Goal: Answer question/provide support

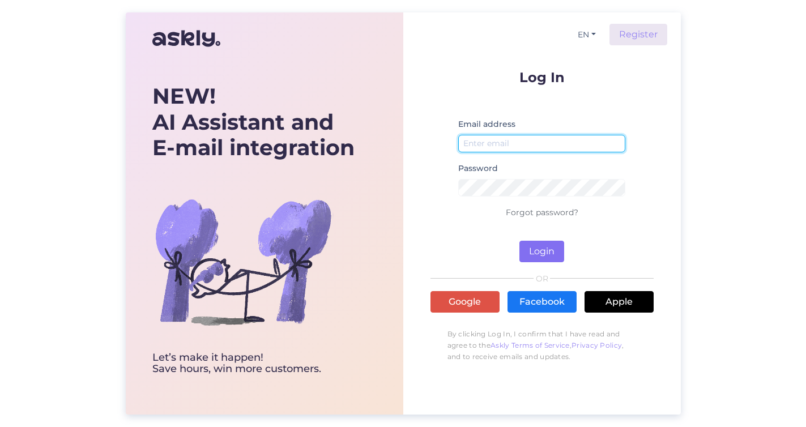
type input "[EMAIL_ADDRESS][DOMAIN_NAME]"
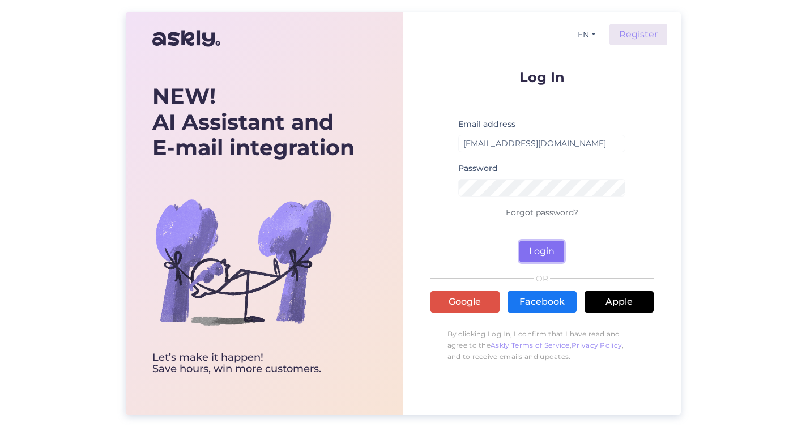
click at [549, 243] on button "Login" at bounding box center [542, 252] width 45 height 22
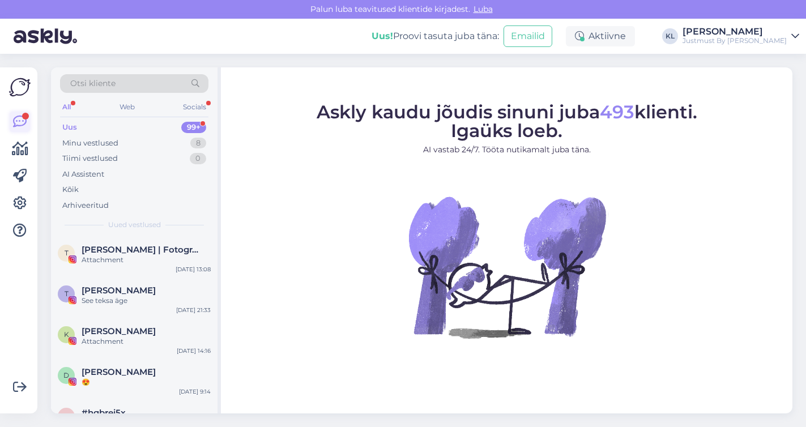
click at [23, 118] on div at bounding box center [25, 116] width 7 height 7
click at [120, 143] on div "Minu vestlused 8" at bounding box center [134, 143] width 148 height 16
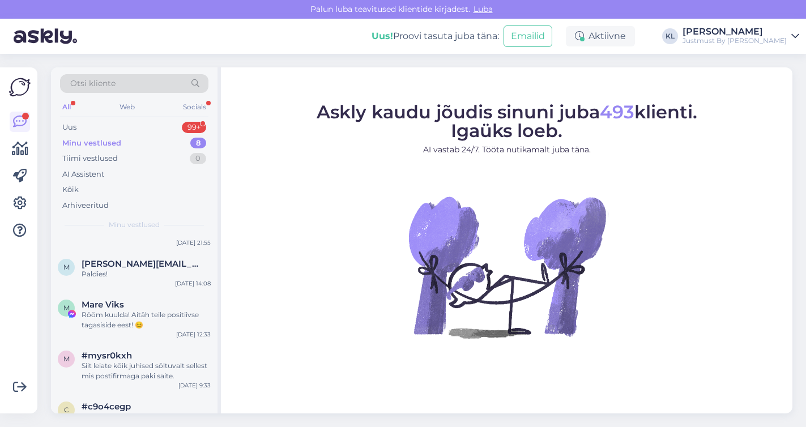
scroll to position [190, 0]
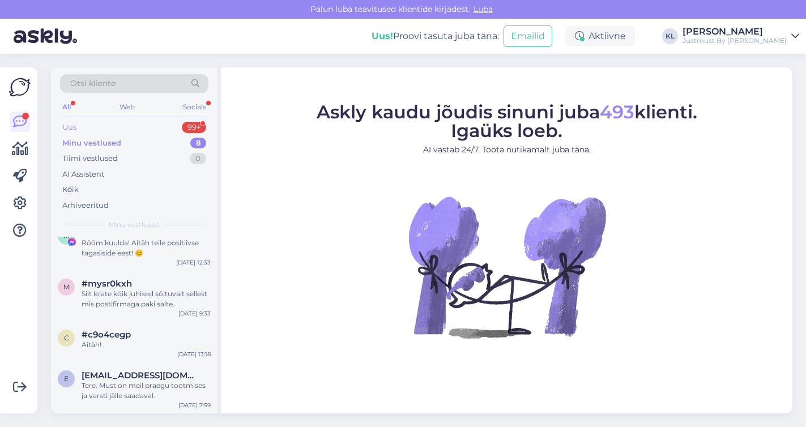
click at [67, 122] on div "Uus" at bounding box center [69, 127] width 14 height 11
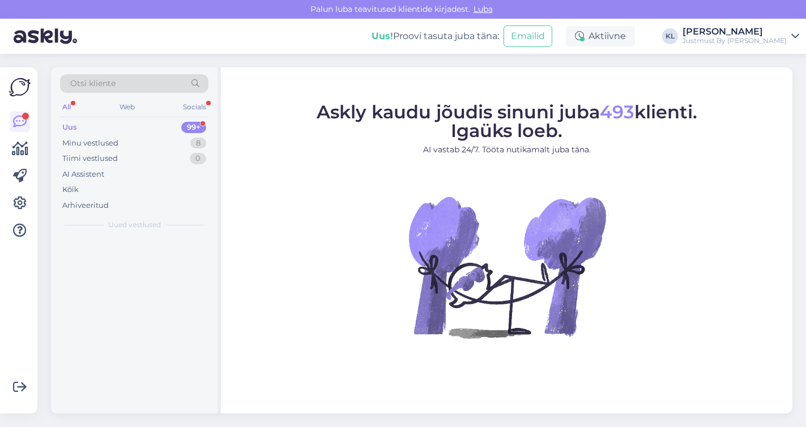
scroll to position [0, 0]
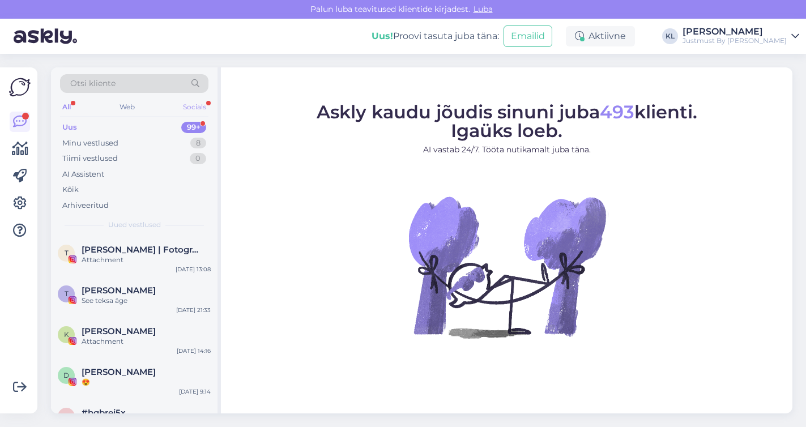
click at [195, 107] on div "Socials" at bounding box center [195, 107] width 28 height 15
click at [104, 144] on div "Minu vestlused" at bounding box center [90, 143] width 56 height 11
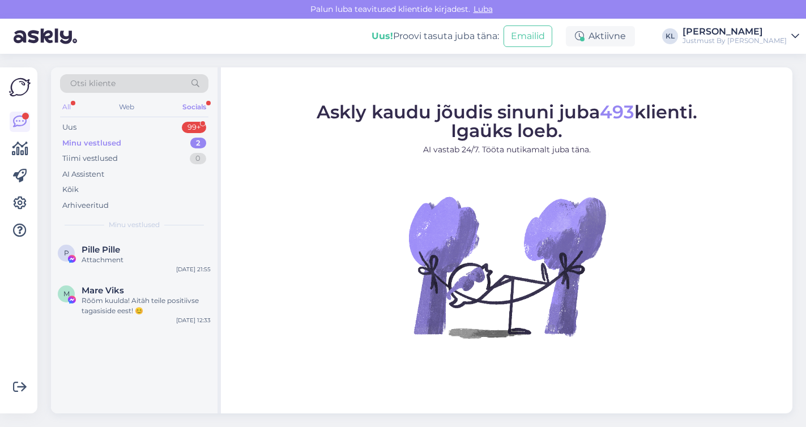
click at [71, 104] on div "All" at bounding box center [66, 107] width 13 height 15
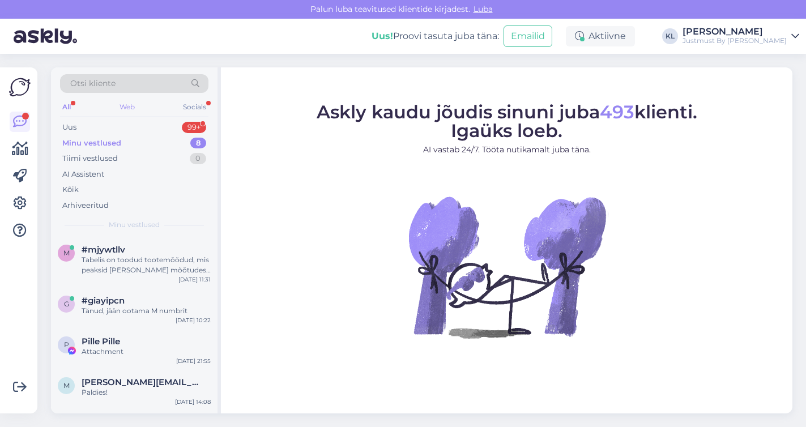
click at [131, 102] on div "Web" at bounding box center [127, 107] width 20 height 15
click at [65, 107] on div "All" at bounding box center [66, 107] width 13 height 15
click at [107, 141] on div "Minu vestlused" at bounding box center [91, 143] width 59 height 11
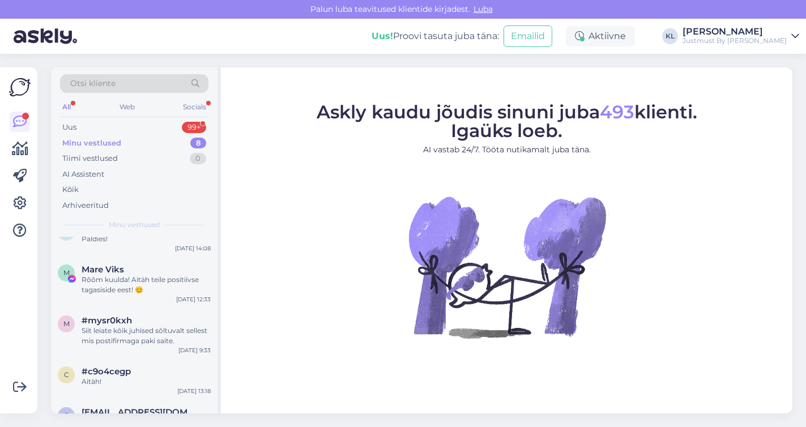
scroll to position [190, 0]
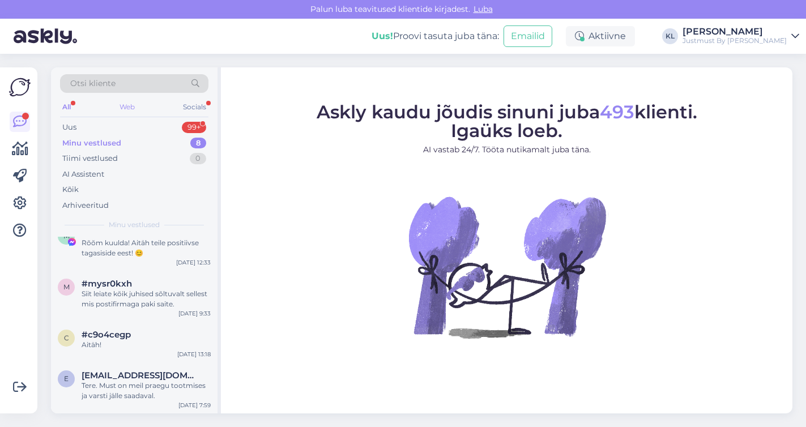
click at [132, 105] on div "Web" at bounding box center [127, 107] width 20 height 15
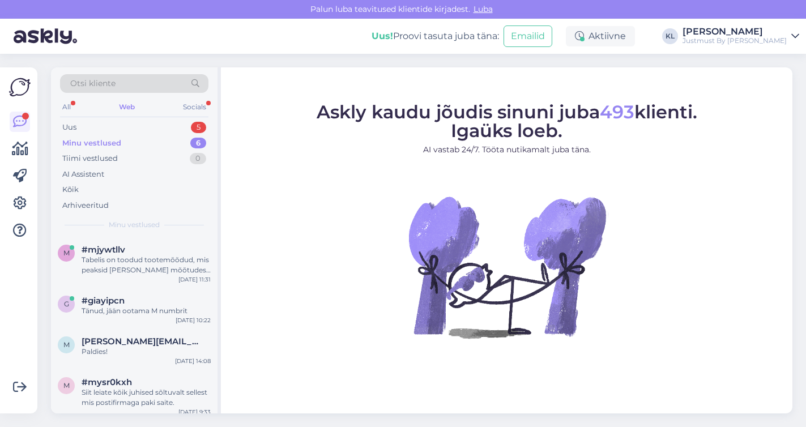
click at [129, 104] on div "Web" at bounding box center [127, 107] width 20 height 15
click at [201, 122] on div "5" at bounding box center [198, 127] width 15 height 11
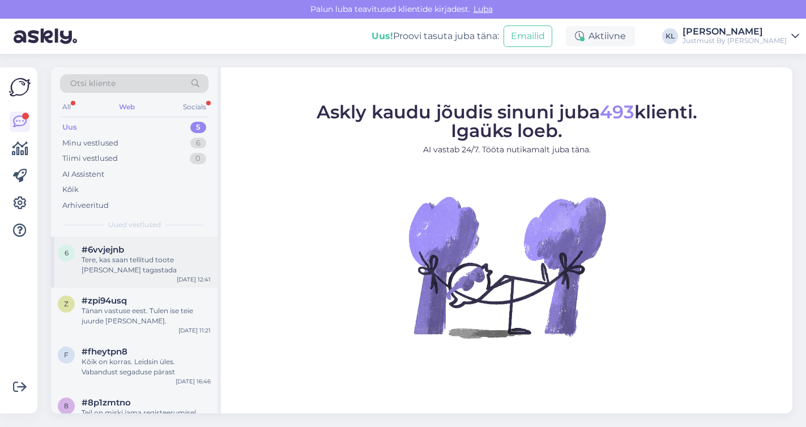
click at [125, 262] on div "Tere, kas saan tellitud toote [PERSON_NAME] tagastada" at bounding box center [146, 265] width 129 height 20
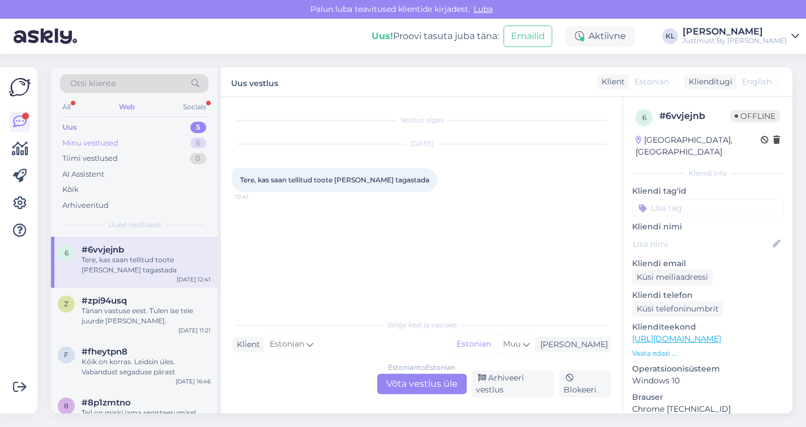
click at [93, 144] on div "Minu vestlused" at bounding box center [90, 143] width 56 height 11
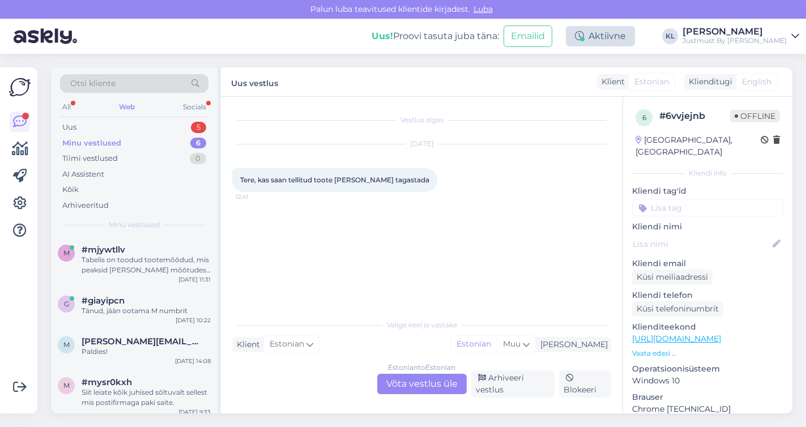
click at [628, 41] on div "Aktiivne" at bounding box center [600, 36] width 69 height 20
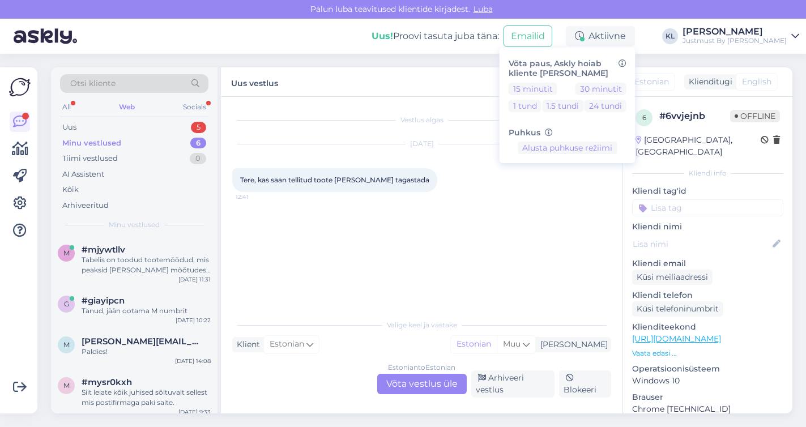
click at [689, 35] on div "Uus! Proovi tasuta [PERSON_NAME]: Emailid Aktiivne Võta paus, Askly hoiab klien…" at bounding box center [403, 36] width 806 height 35
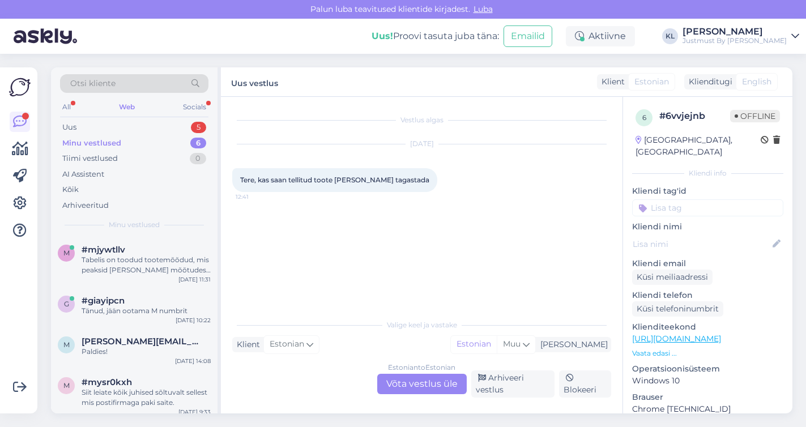
click at [797, 35] on icon at bounding box center [796, 36] width 8 height 9
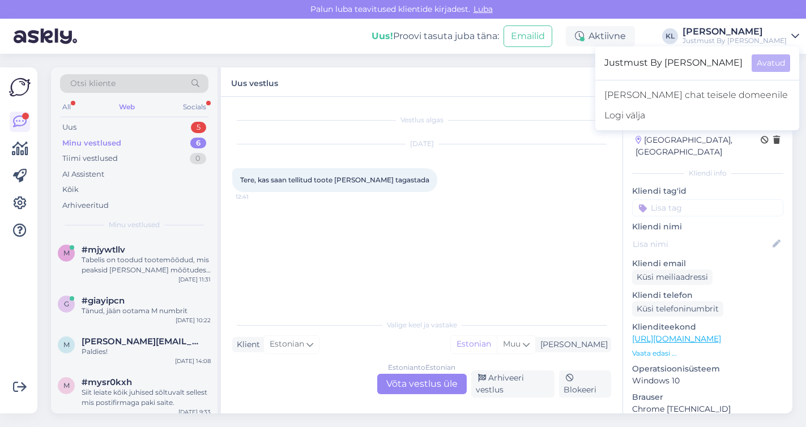
click at [797, 35] on icon at bounding box center [796, 36] width 8 height 9
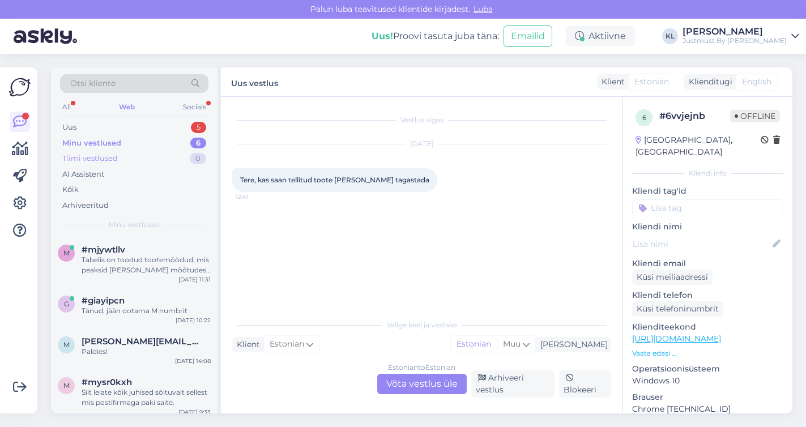
click at [88, 159] on div "Tiimi vestlused" at bounding box center [90, 158] width 56 height 11
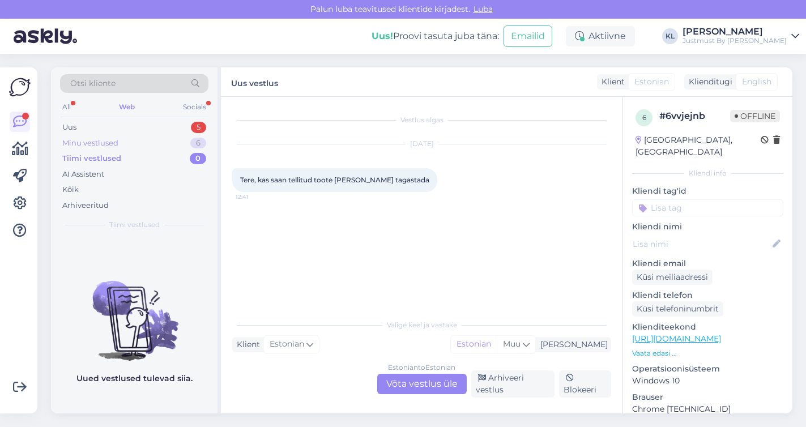
click at [93, 143] on div "Minu vestlused" at bounding box center [90, 143] width 56 height 11
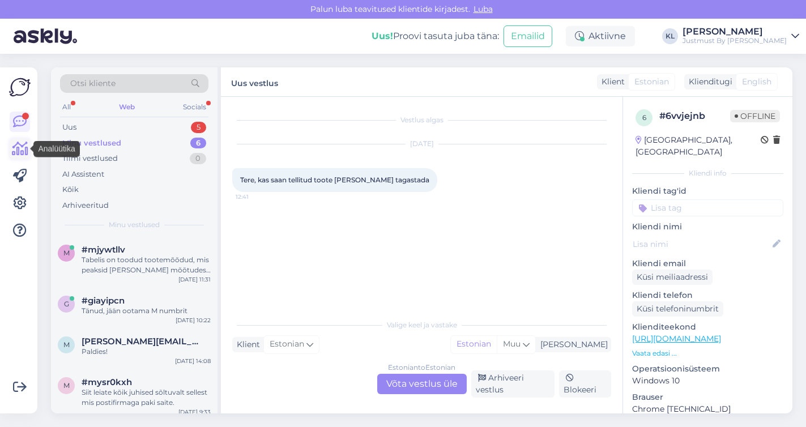
click at [19, 152] on icon at bounding box center [20, 149] width 16 height 14
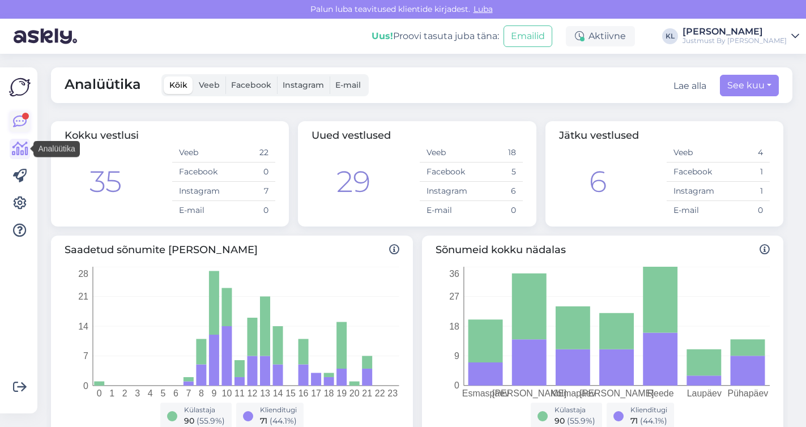
click at [19, 118] on icon at bounding box center [20, 122] width 14 height 14
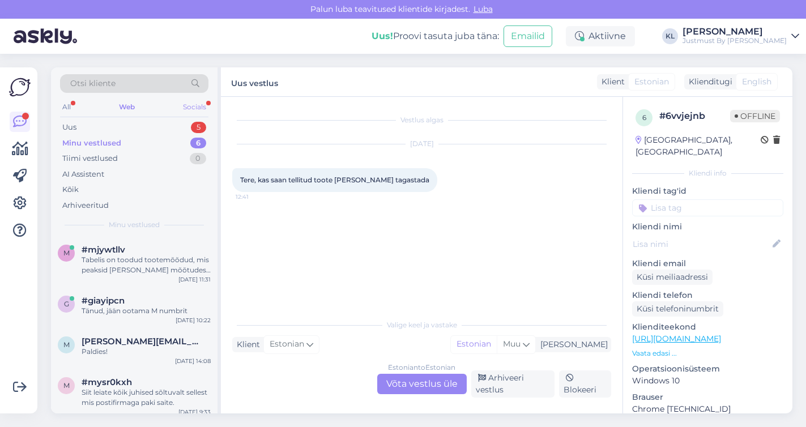
click at [196, 105] on div "Socials" at bounding box center [195, 107] width 28 height 15
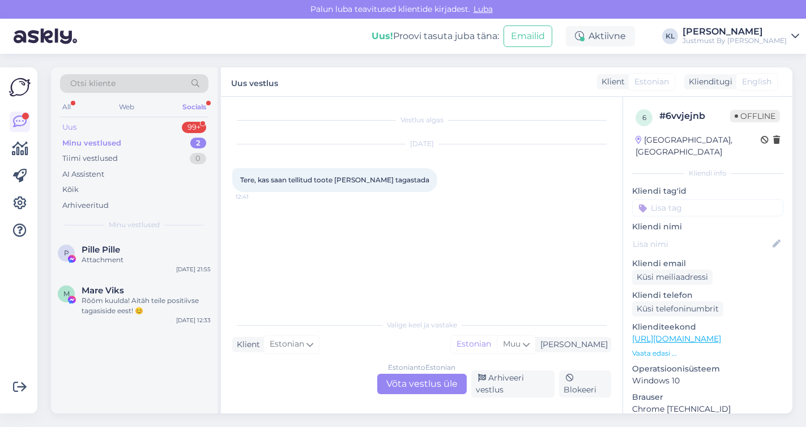
click at [187, 123] on div "99+" at bounding box center [194, 127] width 24 height 11
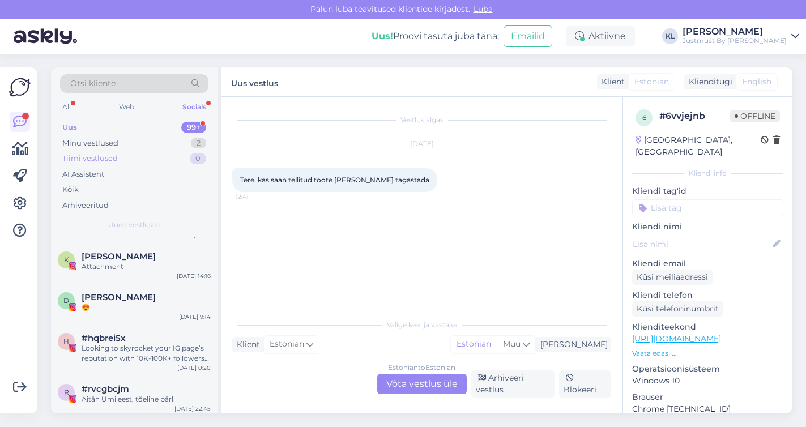
scroll to position [45, 0]
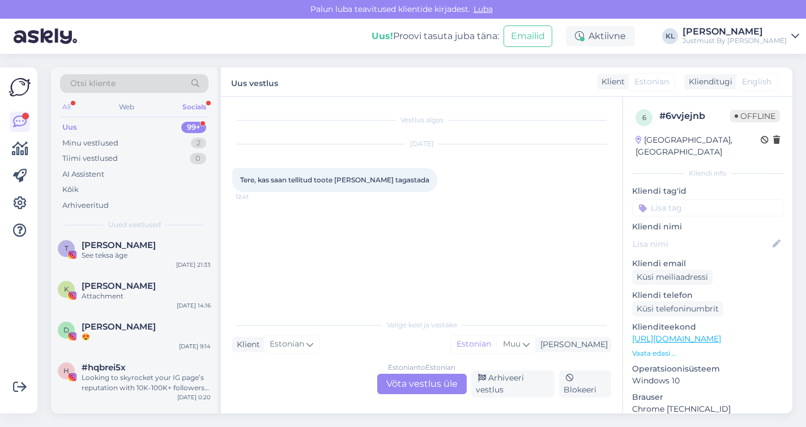
click at [65, 106] on div "All" at bounding box center [66, 107] width 13 height 15
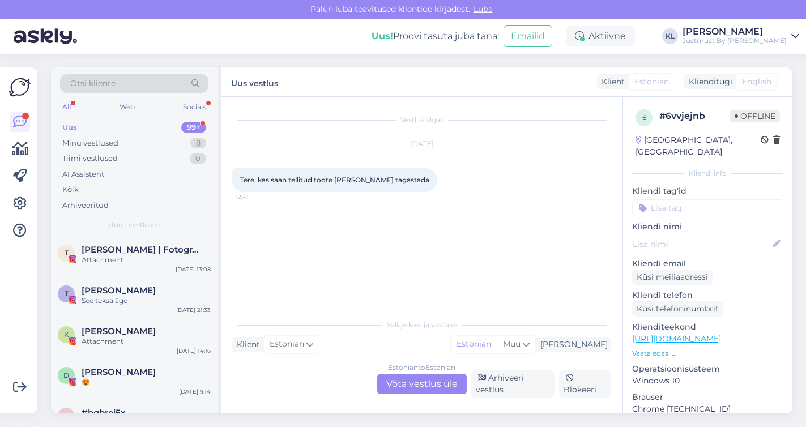
click at [73, 125] on div "Uus" at bounding box center [69, 127] width 15 height 11
click at [79, 143] on div "Minu vestlused" at bounding box center [90, 143] width 56 height 11
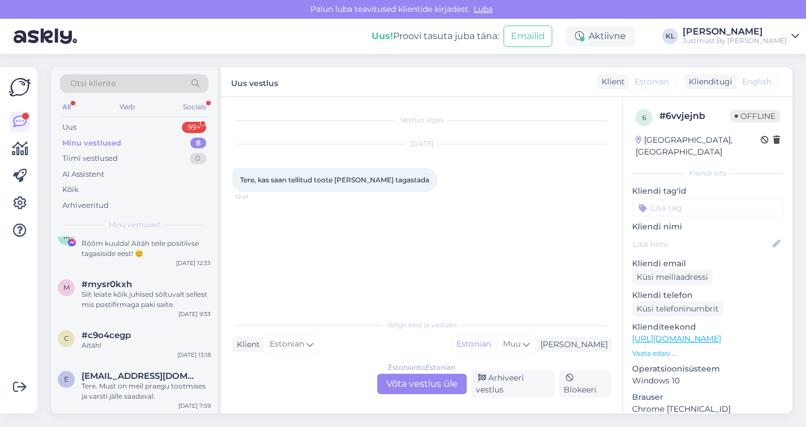
scroll to position [190, 0]
click at [138, 394] on div "Tere. Must on meil praegu tootmises ja varsti jälle saadaval." at bounding box center [146, 391] width 129 height 20
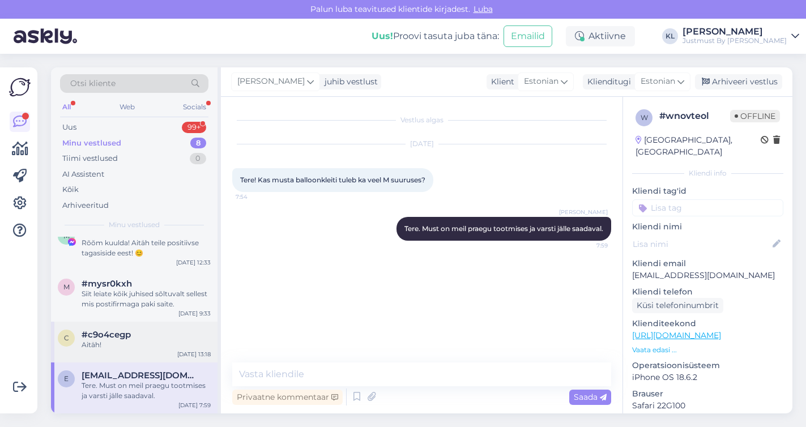
click at [124, 346] on div "Aitäh!" at bounding box center [146, 345] width 129 height 10
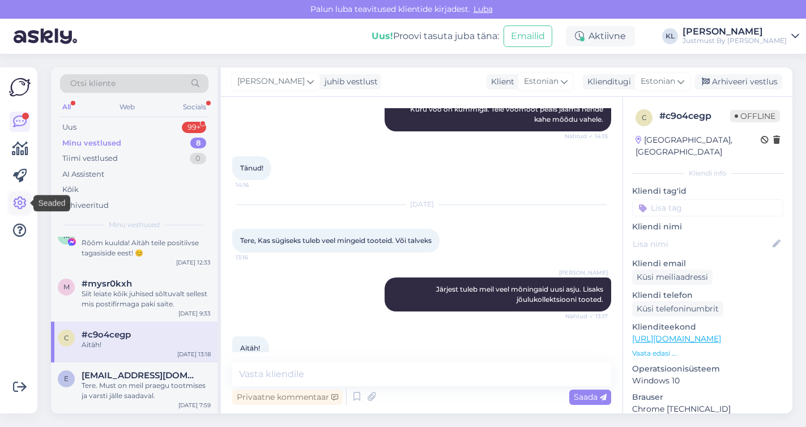
click at [16, 201] on icon at bounding box center [20, 204] width 14 height 14
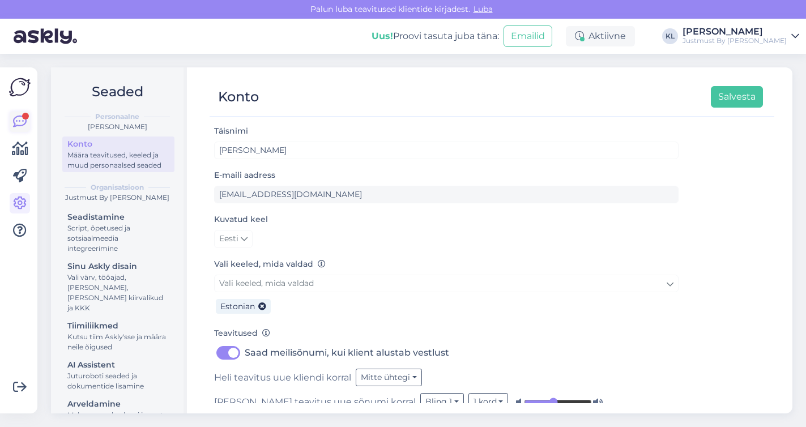
click at [19, 122] on icon at bounding box center [20, 122] width 14 height 14
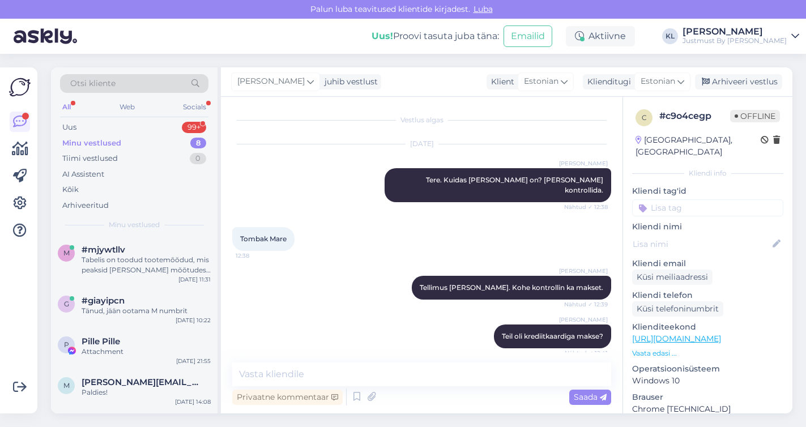
scroll to position [5105, 0]
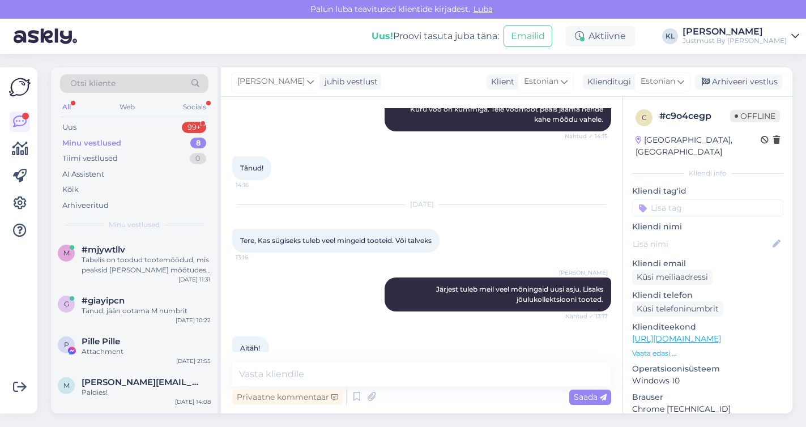
click at [115, 140] on div "Minu vestlused" at bounding box center [91, 143] width 59 height 11
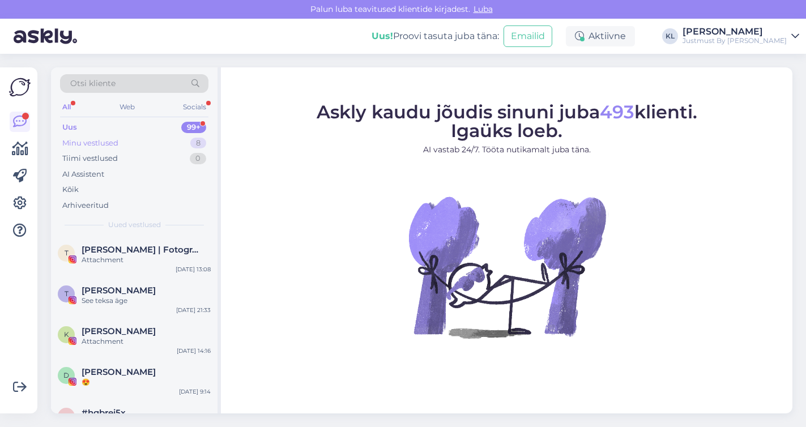
click at [111, 142] on div "Minu vestlused" at bounding box center [90, 143] width 56 height 11
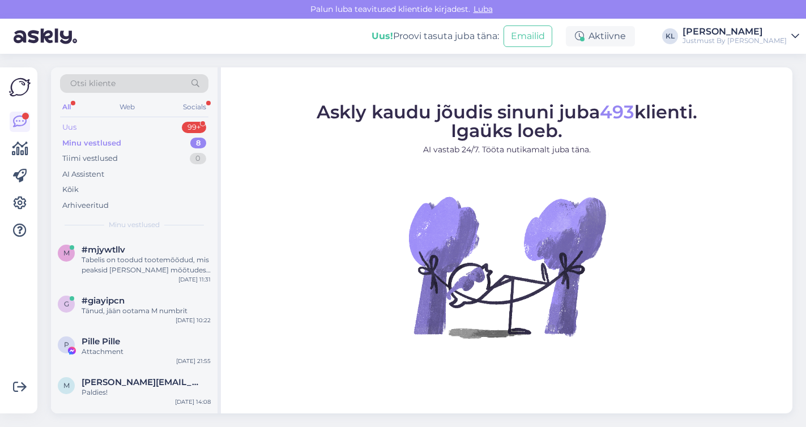
click at [82, 125] on div "Uus 99+" at bounding box center [134, 128] width 148 height 16
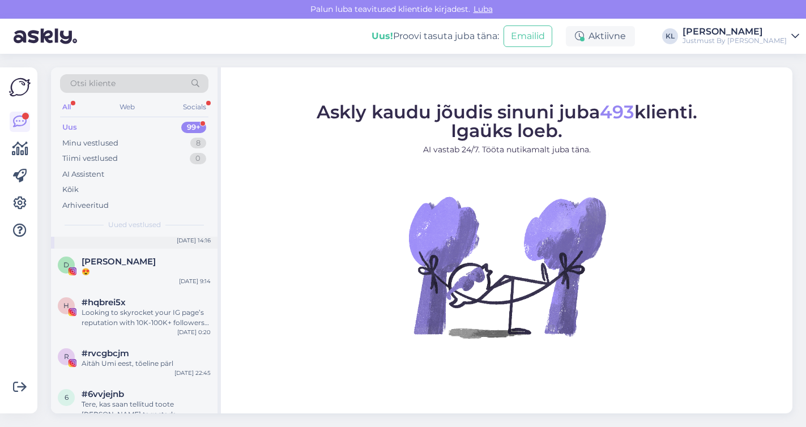
scroll to position [116, 0]
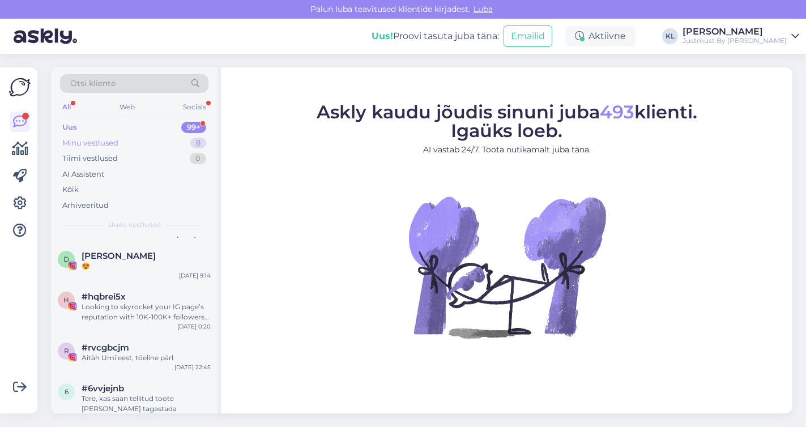
click at [117, 139] on div "Minu vestlused" at bounding box center [90, 143] width 56 height 11
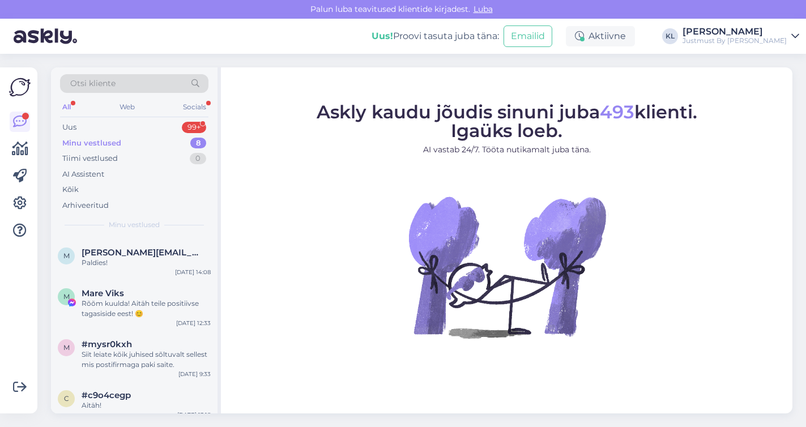
scroll to position [190, 0]
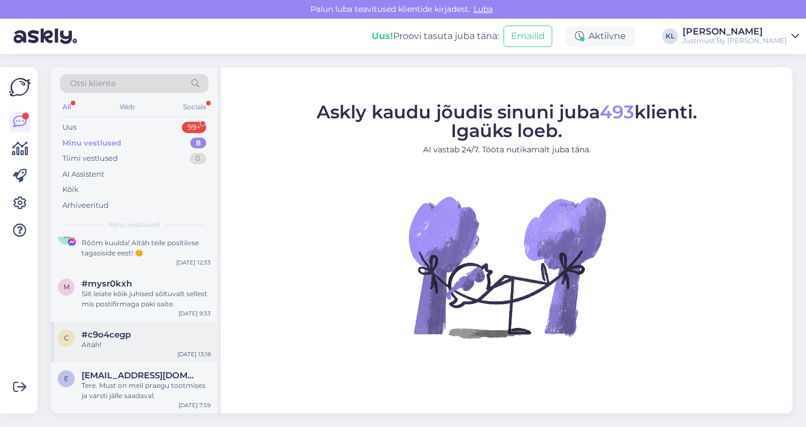
click at [112, 343] on div "Aitäh!" at bounding box center [146, 345] width 129 height 10
